Goal: Information Seeking & Learning: Learn about a topic

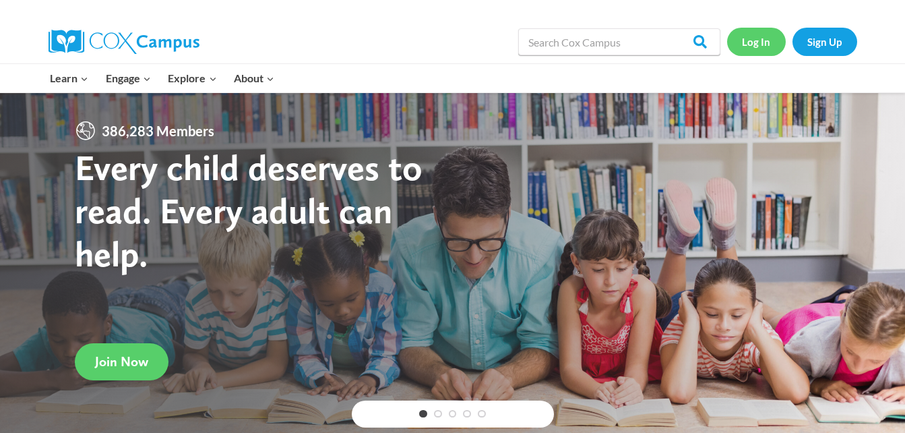
click at [756, 40] on link "Log In" at bounding box center [756, 42] width 59 height 28
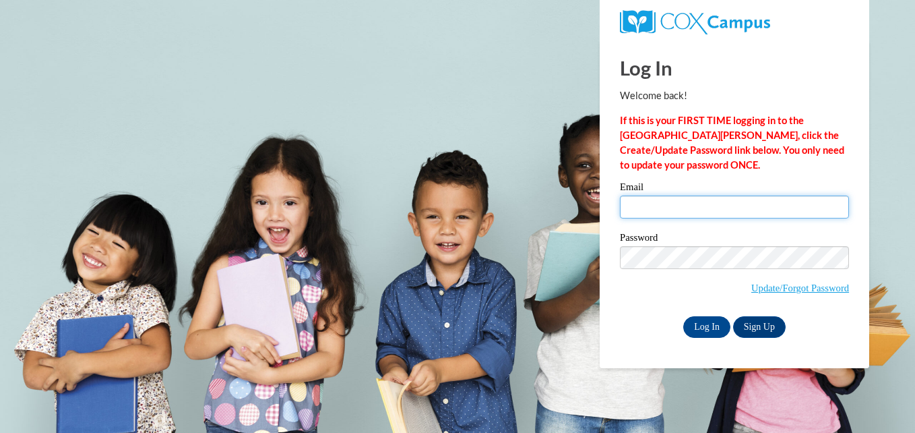
click at [723, 201] on input "Email" at bounding box center [734, 206] width 229 height 23
type input "[EMAIL_ADDRESS][DOMAIN_NAME]"
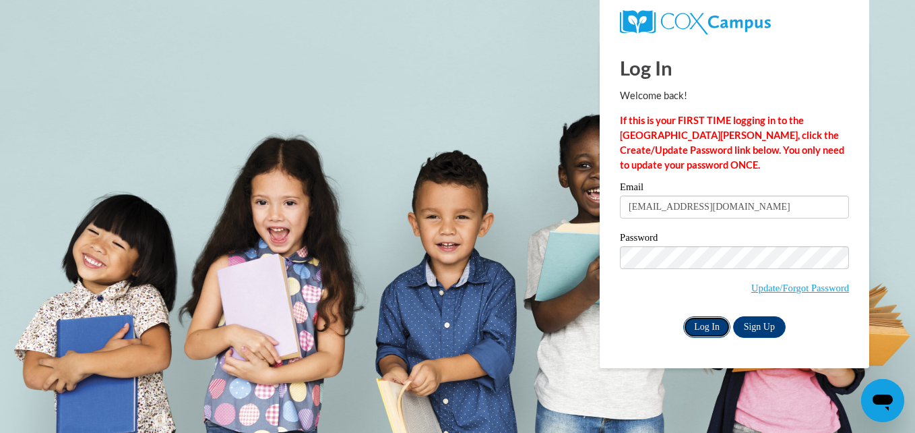
click at [706, 323] on input "Log In" at bounding box center [706, 327] width 47 height 22
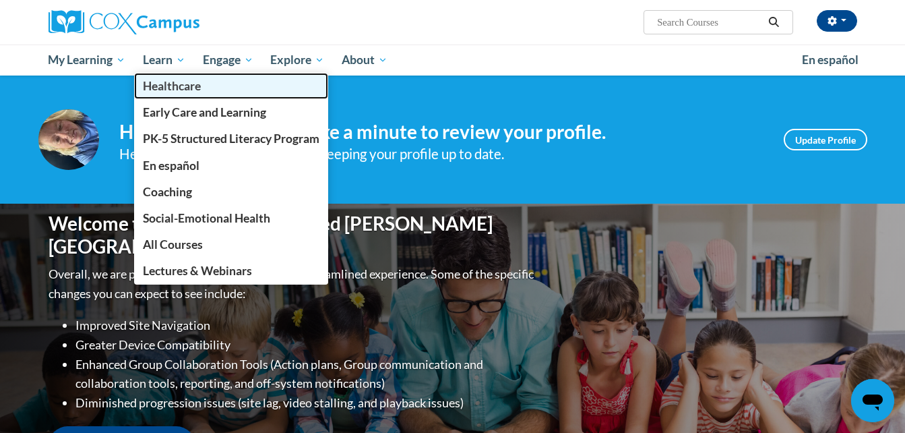
click at [174, 79] on span "Healthcare" at bounding box center [172, 86] width 58 height 14
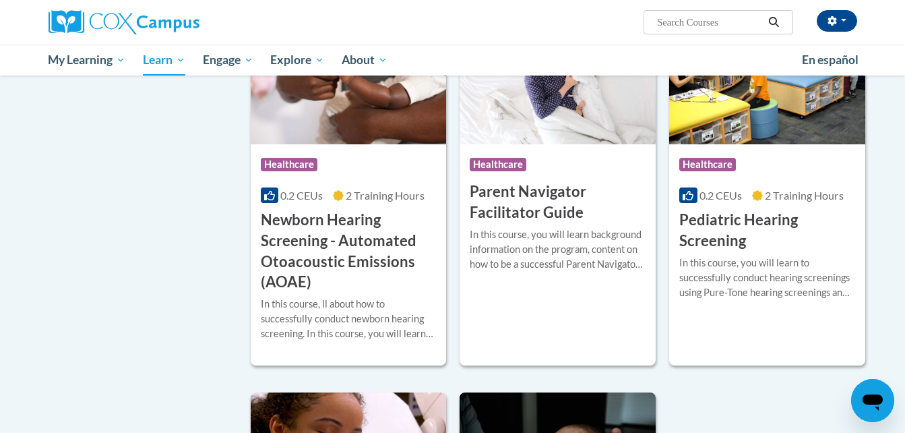
scroll to position [542, 0]
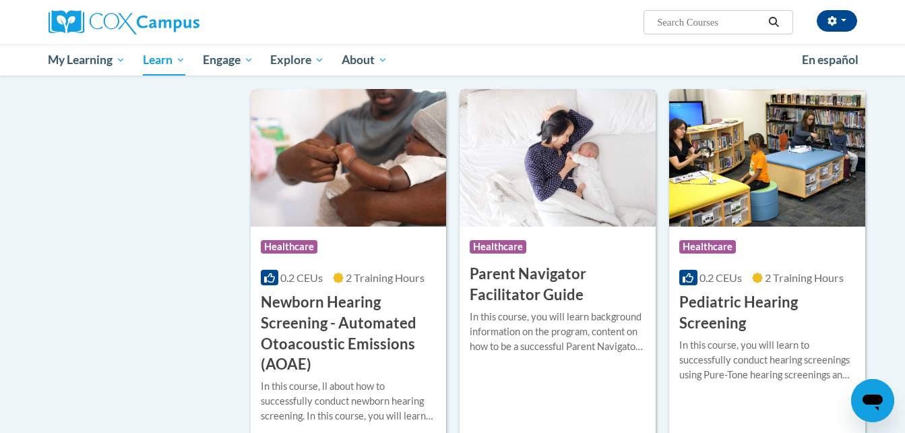
click at [502, 286] on h3 "Parent Navigator Facilitator Guide" at bounding box center [558, 284] width 176 height 42
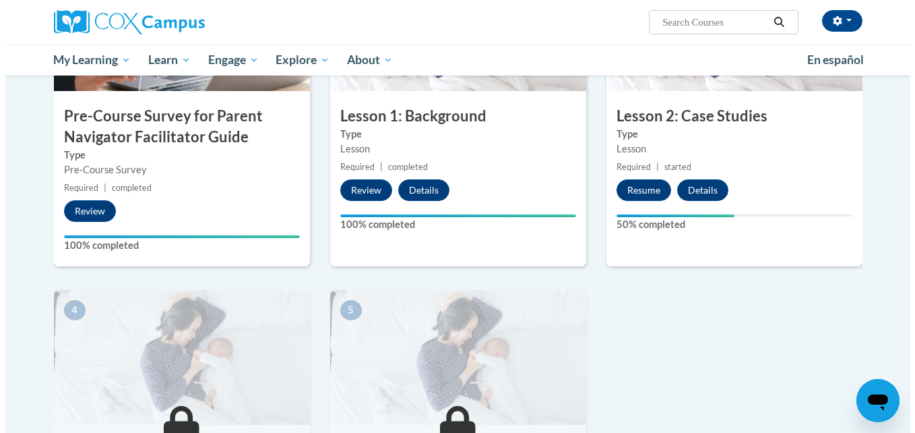
scroll to position [420, 0]
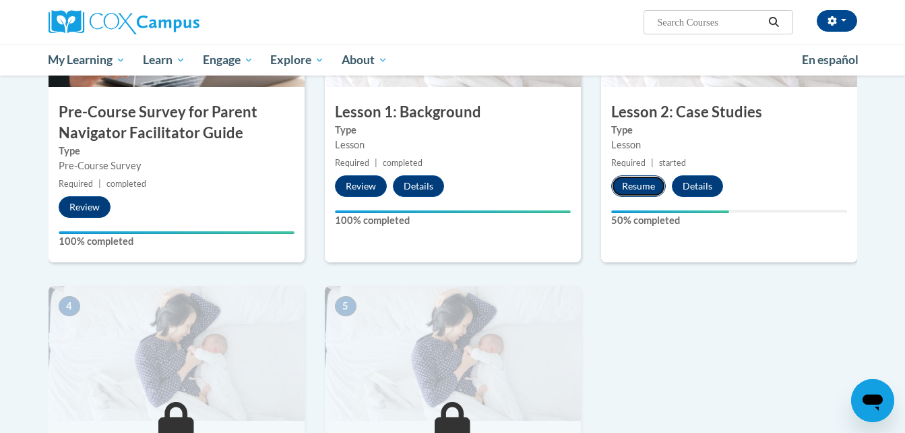
click at [640, 186] on button "Resume" at bounding box center [638, 186] width 55 height 22
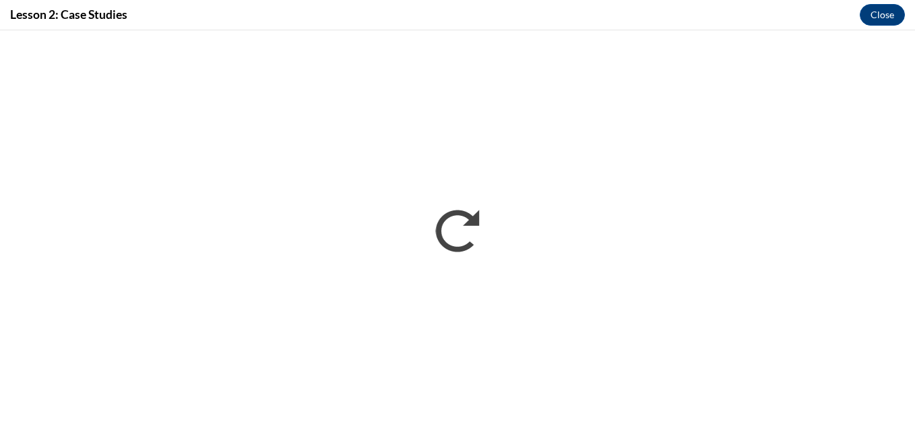
scroll to position [0, 0]
click at [883, 15] on button "Close" at bounding box center [882, 15] width 45 height 22
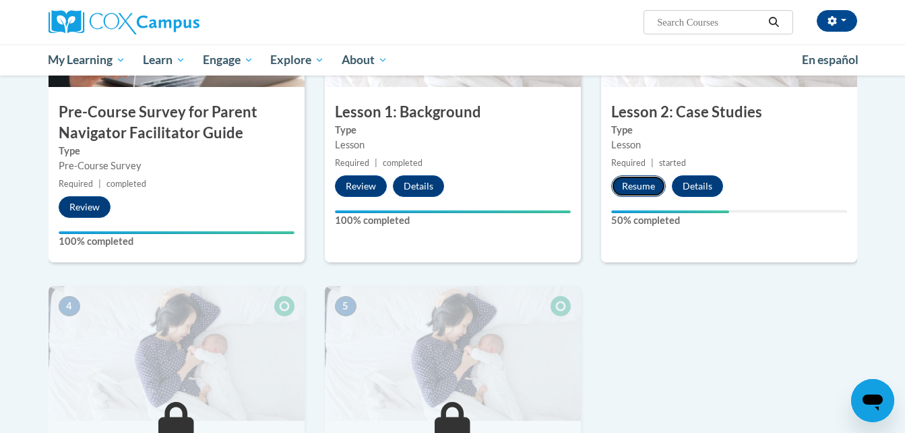
click at [648, 184] on button "Resume" at bounding box center [638, 186] width 55 height 22
